Goal: Information Seeking & Learning: Learn about a topic

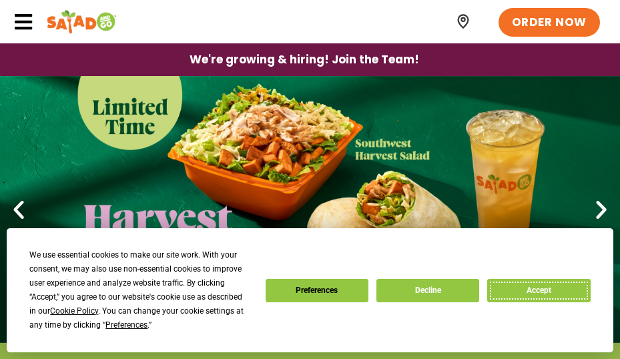
click at [531, 292] on button "Accept" at bounding box center [538, 290] width 103 height 23
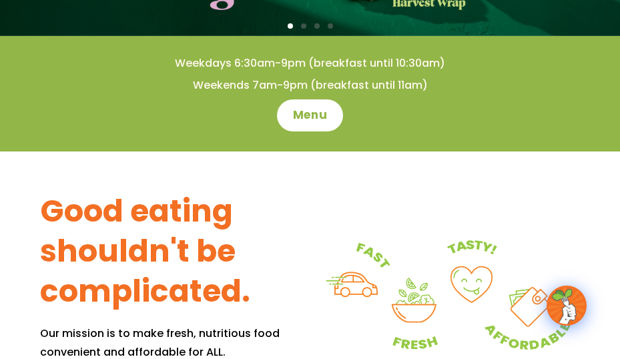
scroll to position [134, 0]
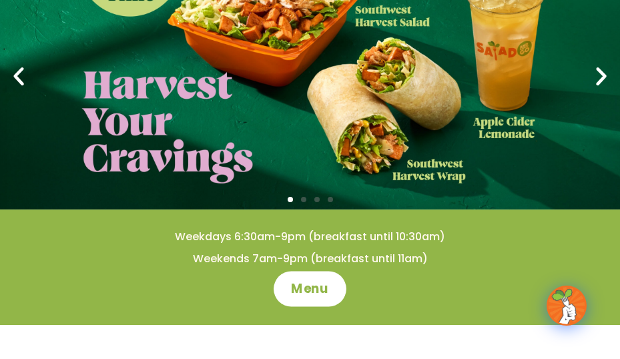
click at [298, 300] on link "Menu" at bounding box center [310, 289] width 73 height 35
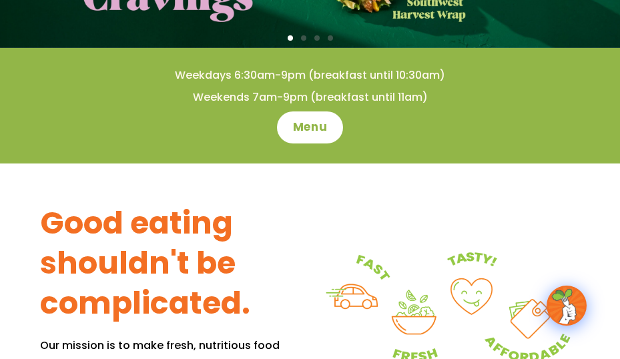
scroll to position [200, 0]
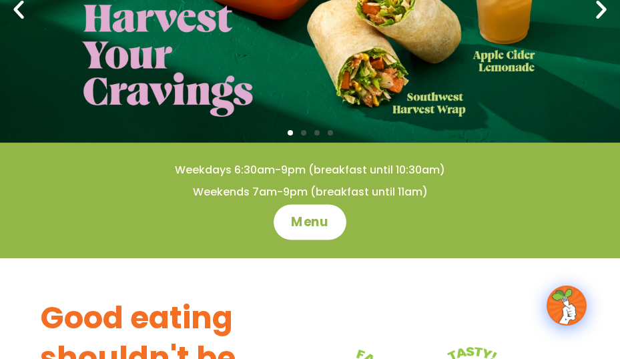
click at [280, 216] on link "Menu" at bounding box center [310, 222] width 73 height 35
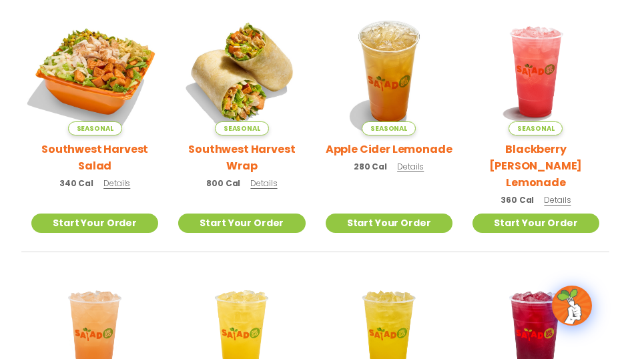
scroll to position [334, 0]
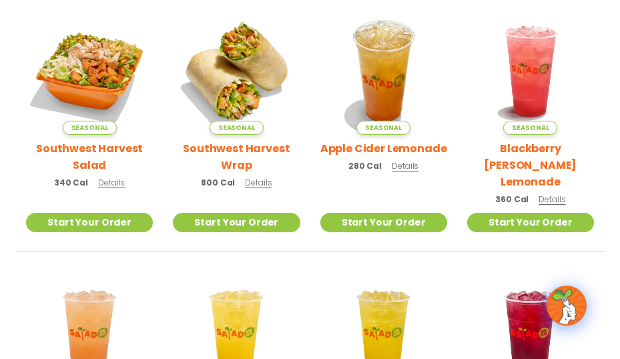
click at [81, 145] on h2 "Southwest Harvest Salad" at bounding box center [89, 156] width 127 height 33
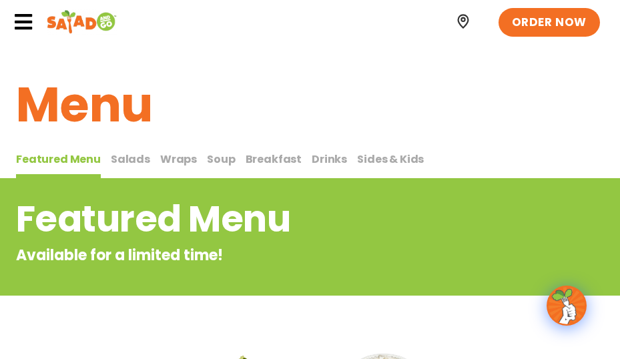
click at [132, 156] on span "Salads" at bounding box center [130, 159] width 39 height 15
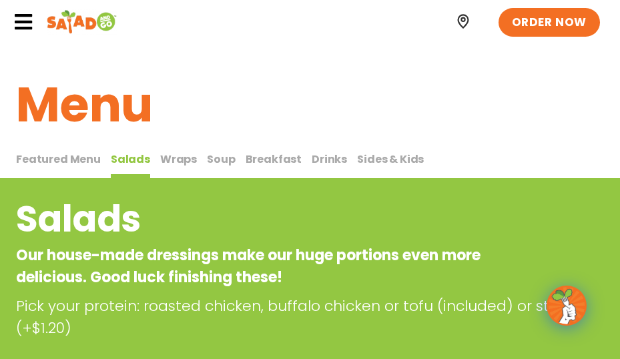
click at [207, 167] on button "Soup Soup" at bounding box center [221, 165] width 28 height 28
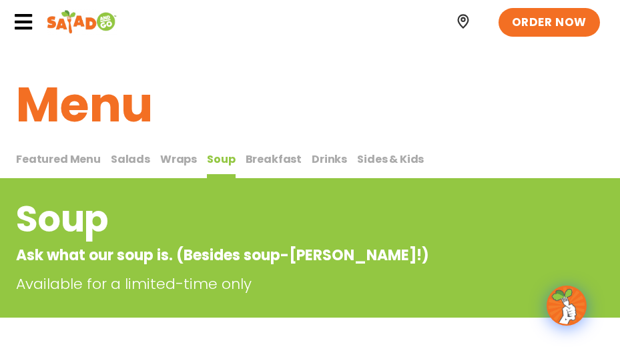
click at [246, 161] on span "Breakfast" at bounding box center [274, 159] width 57 height 15
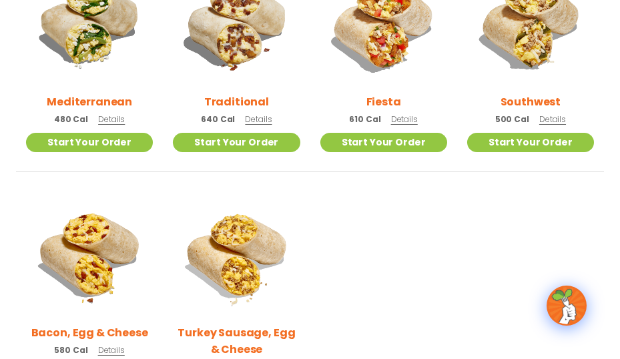
scroll to position [401, 0]
